Goal: Task Accomplishment & Management: Manage account settings

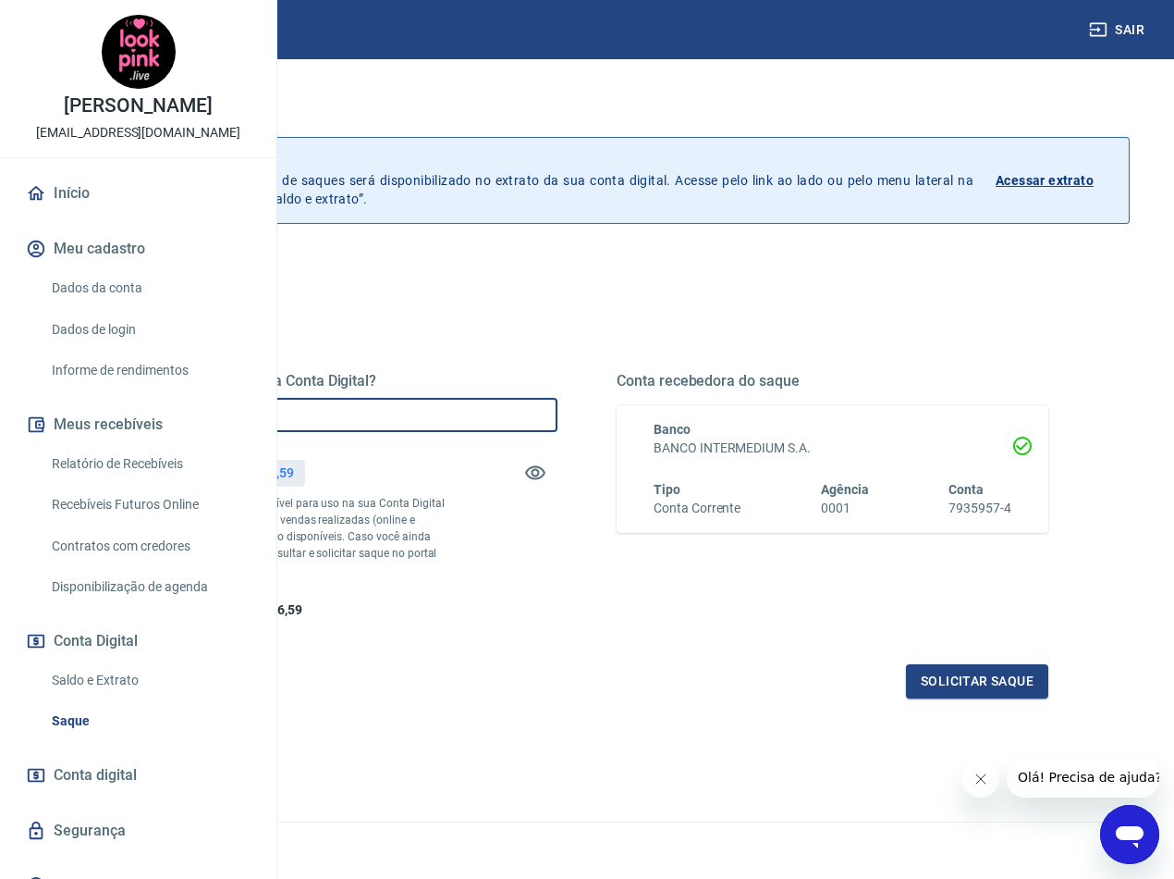
click at [513, 414] on input "R$ 0,00" at bounding box center [342, 415] width 432 height 34
type input "R$ 7.206,59"
click at [973, 698] on button "Solicitar saque" at bounding box center [977, 681] width 142 height 34
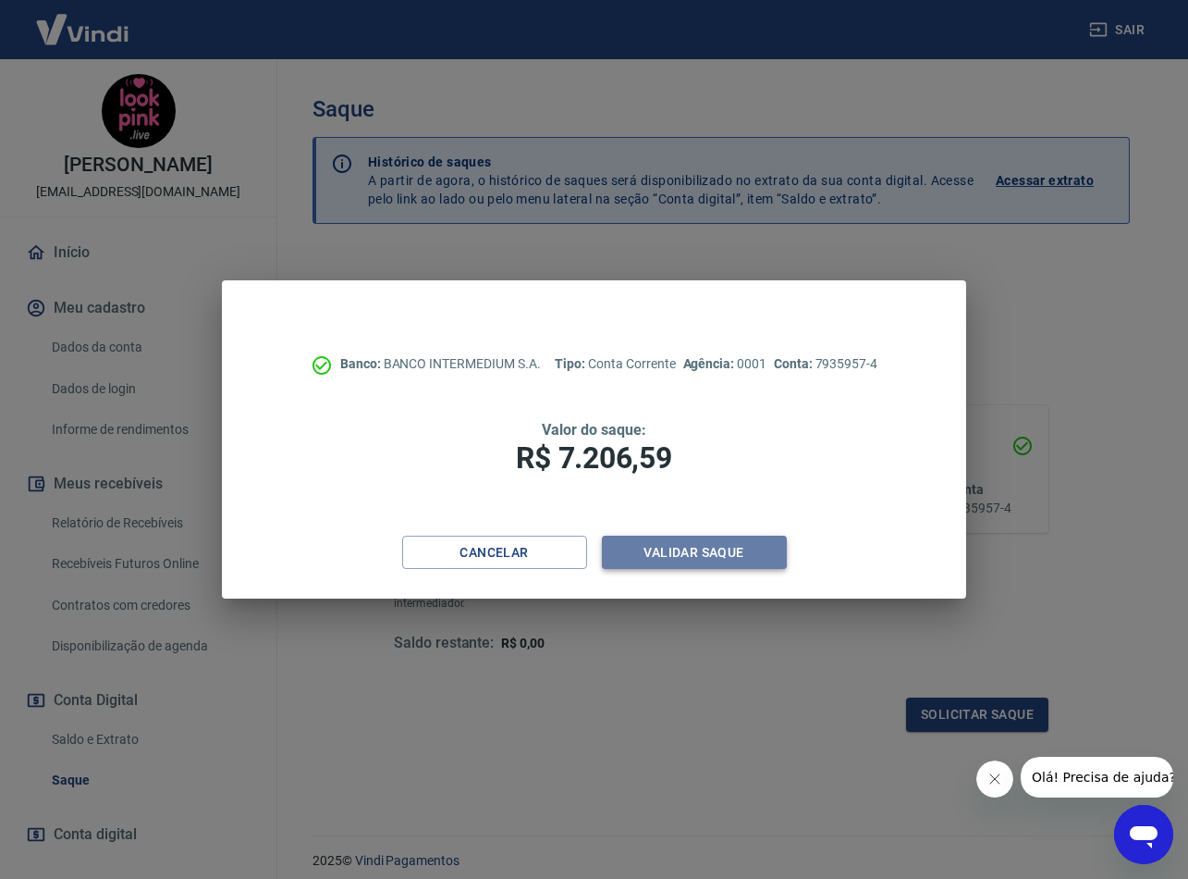
click at [707, 545] on button "Validar saque" at bounding box center [694, 552] width 185 height 34
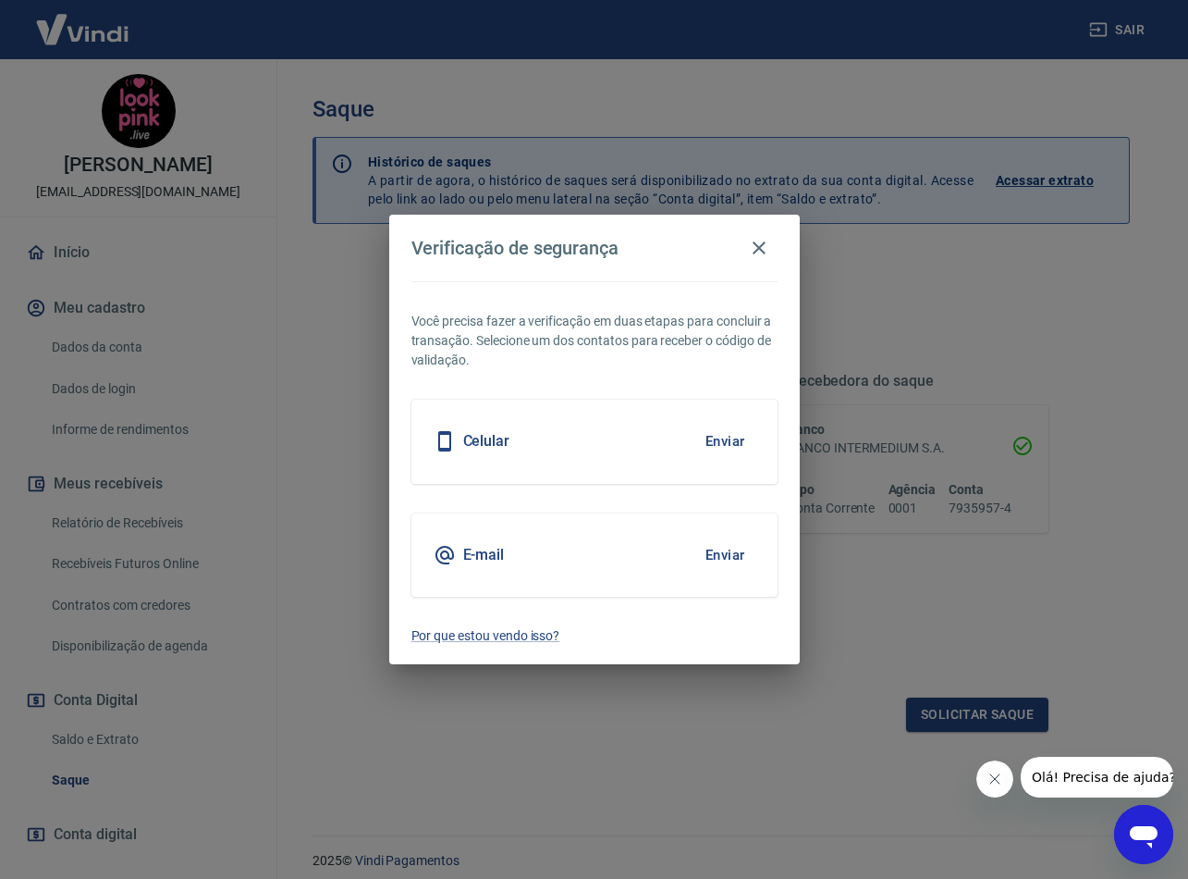
click at [715, 559] on button "Enviar" at bounding box center [725, 554] width 60 height 39
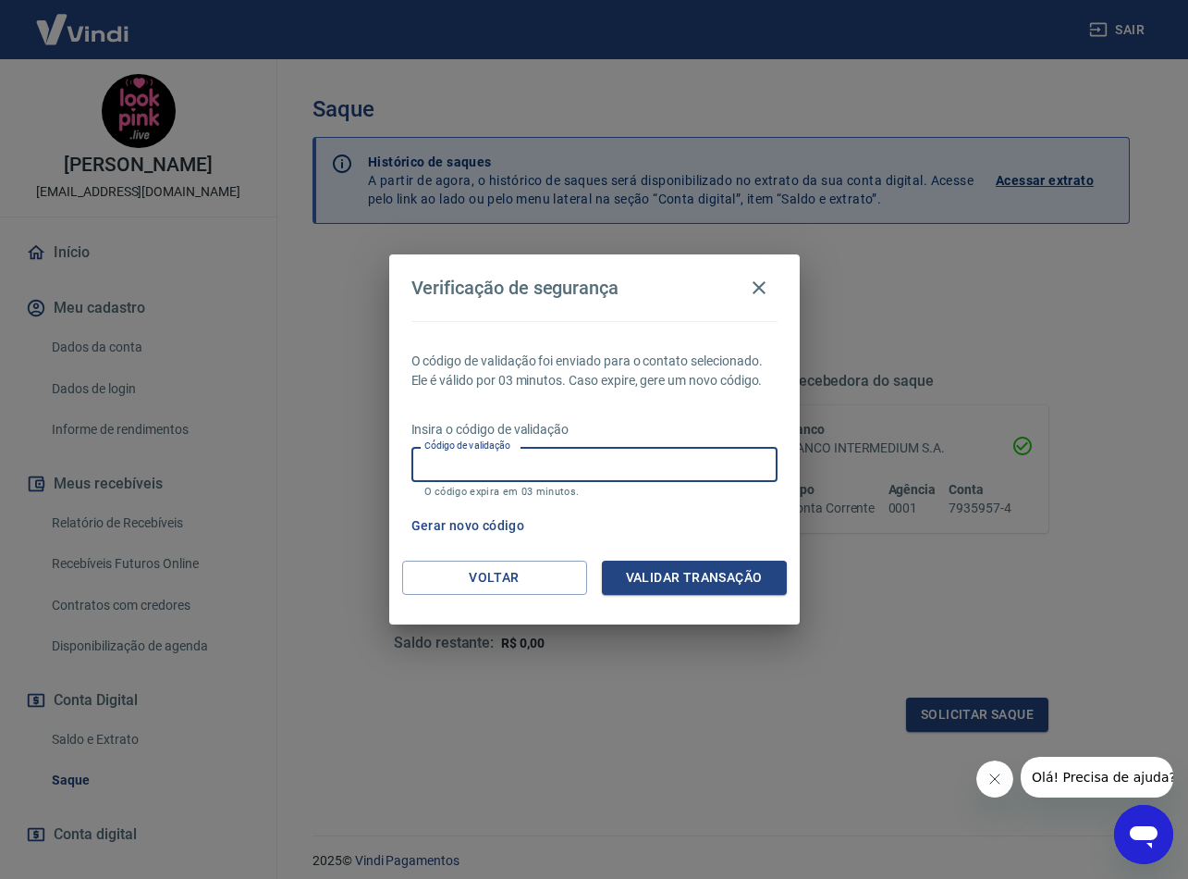
click at [680, 463] on input "Código de validação" at bounding box center [595, 464] width 366 height 34
paste input "537066"
type input "537066"
click at [719, 592] on button "Validar transação" at bounding box center [694, 577] width 185 height 34
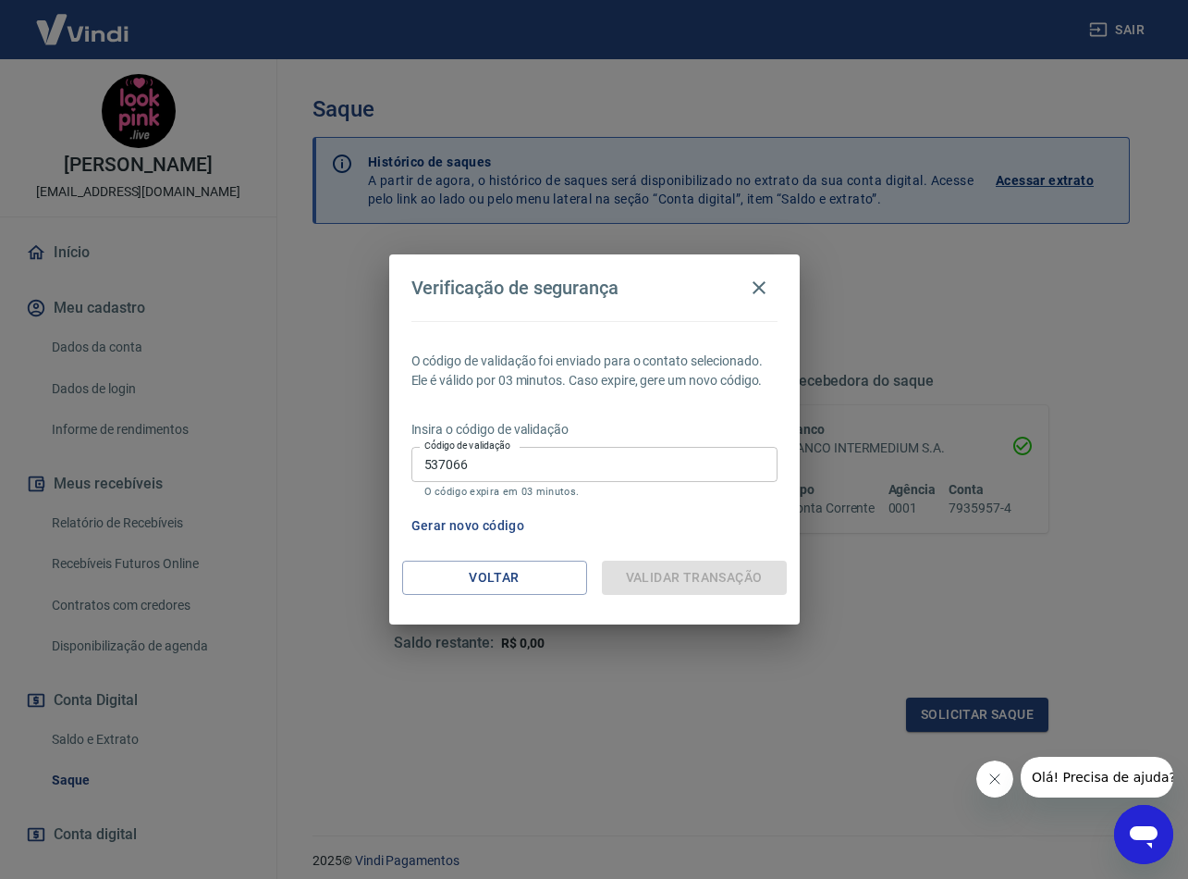
click at [1000, 769] on button "Fechar mensagem da empresa" at bounding box center [995, 778] width 37 height 37
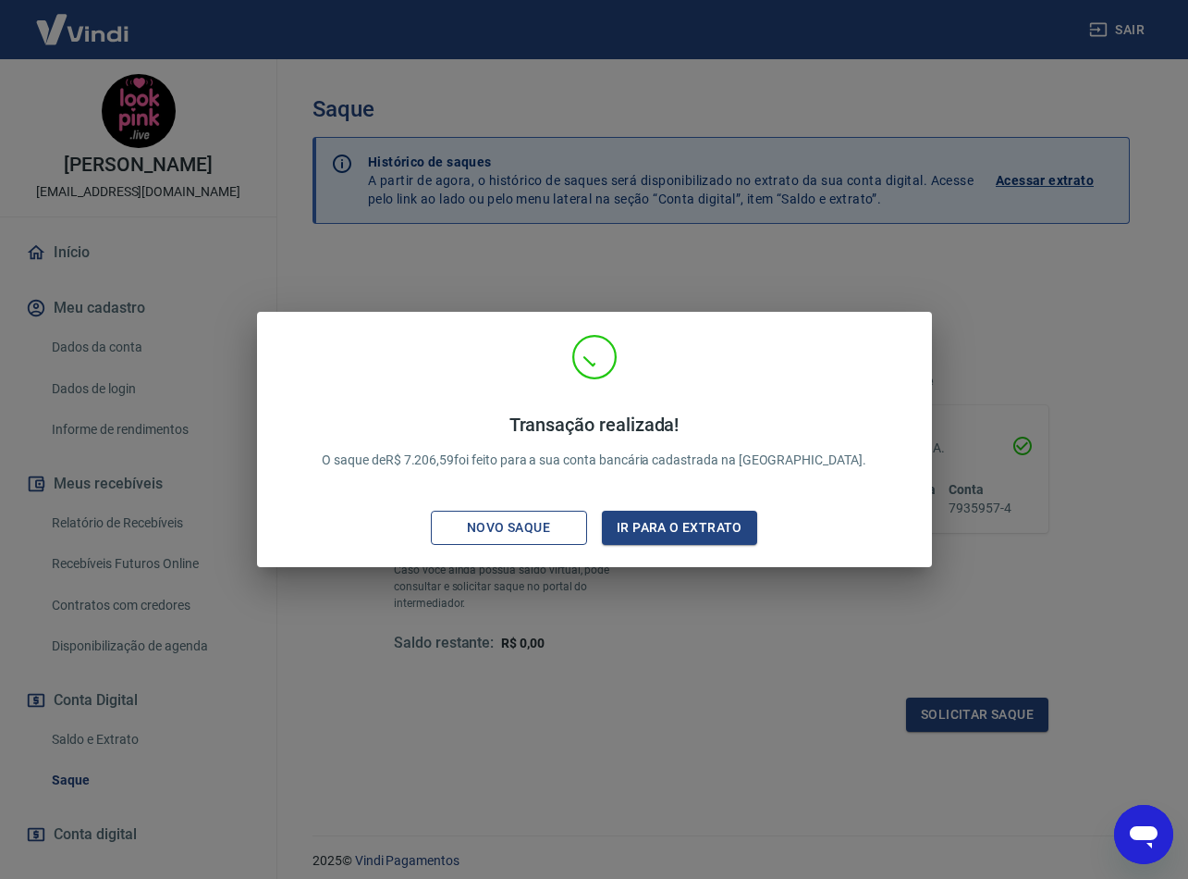
click at [442, 517] on button "Novo saque" at bounding box center [509, 527] width 156 height 34
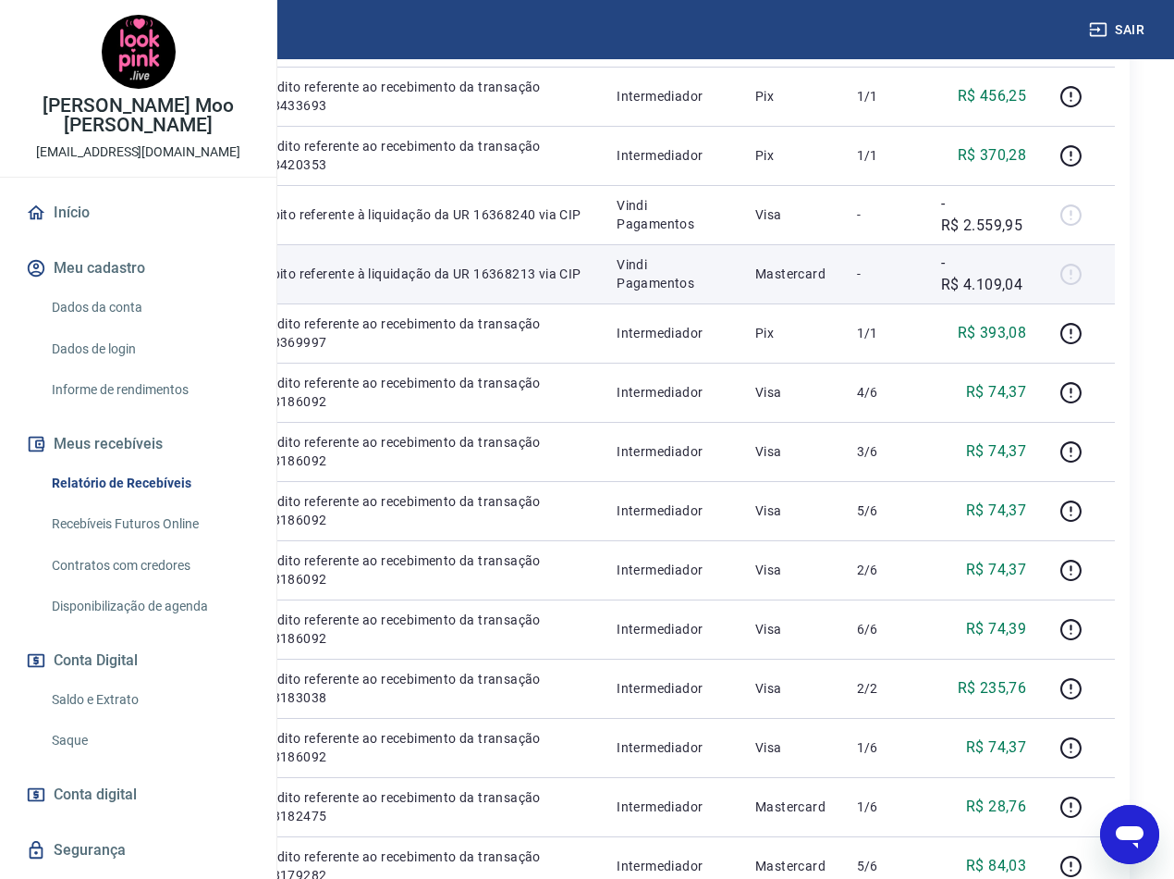
scroll to position [462, 0]
drag, startPoint x: 620, startPoint y: 449, endPoint x: 529, endPoint y: 432, distance: 92.1
click at [529, 302] on td "Débito referente à liquidação da UR 16368213 via CIP" at bounding box center [422, 272] width 360 height 59
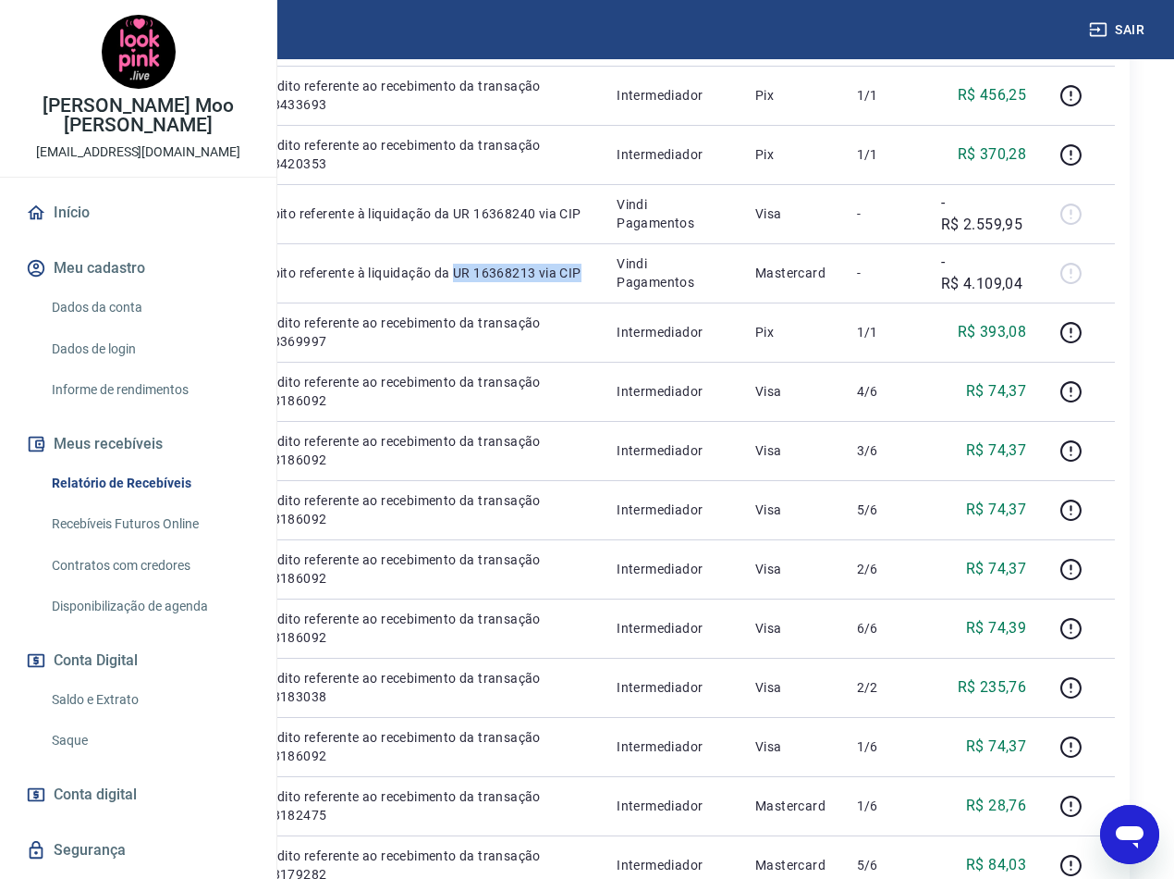
copy p "UR 16368213 via CIP"
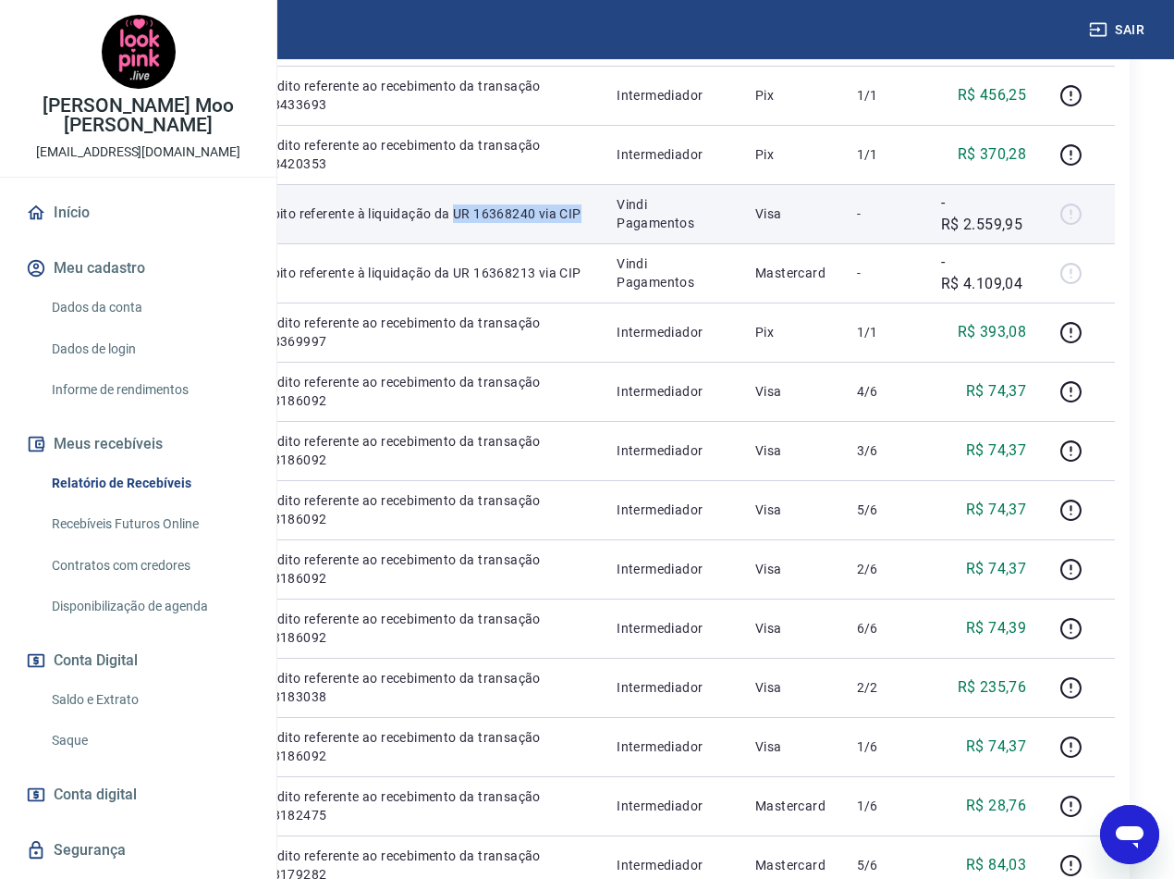
drag, startPoint x: 572, startPoint y: 352, endPoint x: 525, endPoint y: 335, distance: 50.3
click at [525, 223] on p "Débito referente à liquidação da UR 16368240 via CIP" at bounding box center [422, 213] width 330 height 18
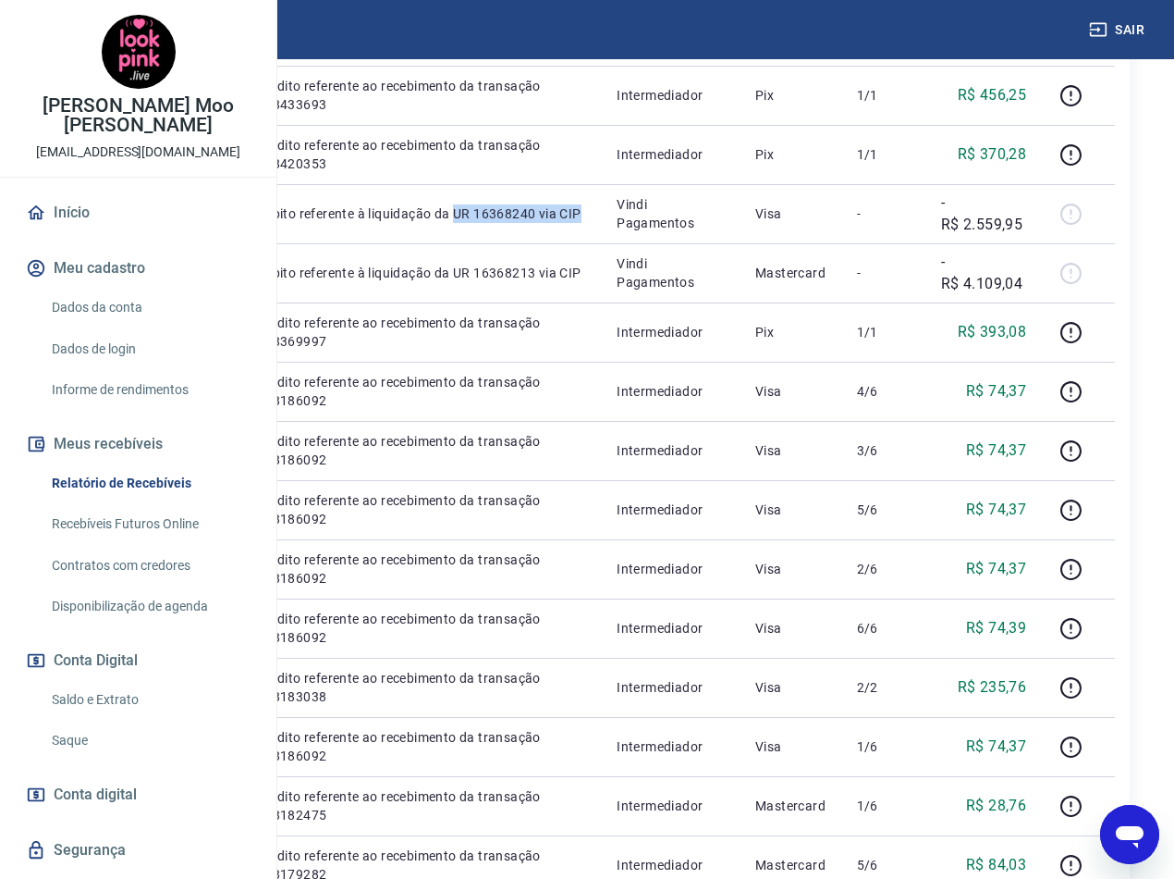
copy p "UR 16368240 via CIP"
